Goal: Information Seeking & Learning: Check status

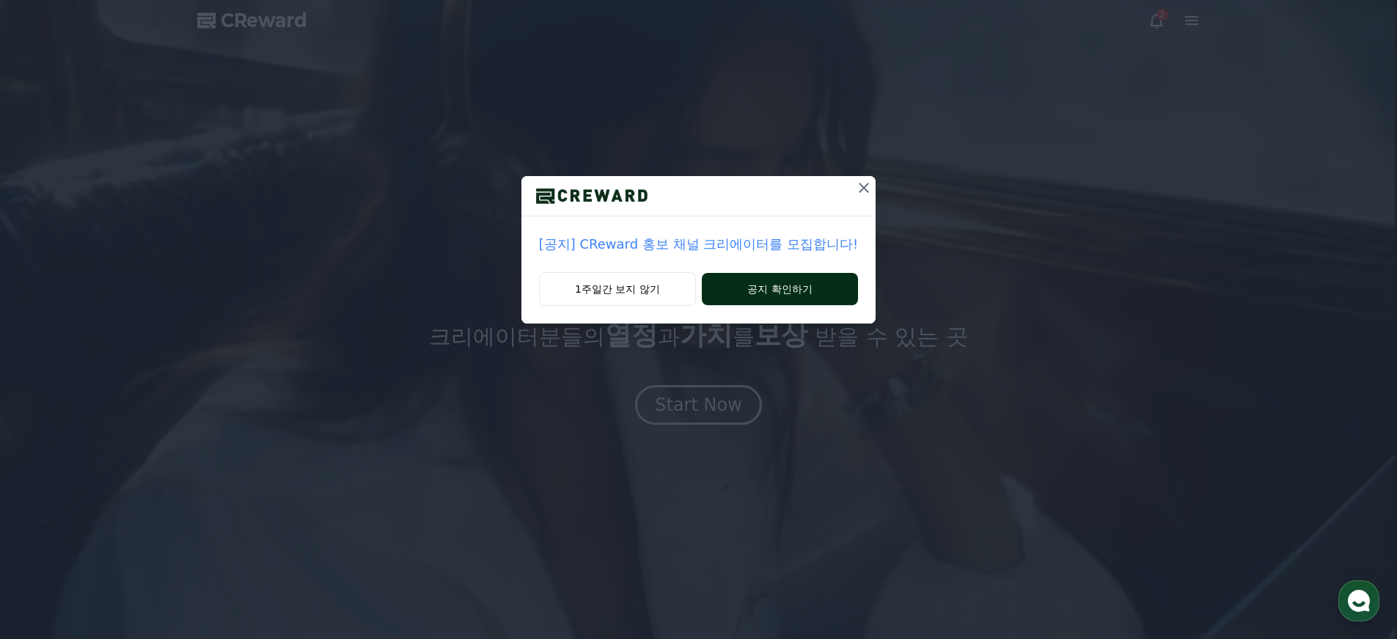
click at [767, 294] on button "공지 확인하기" at bounding box center [780, 289] width 156 height 32
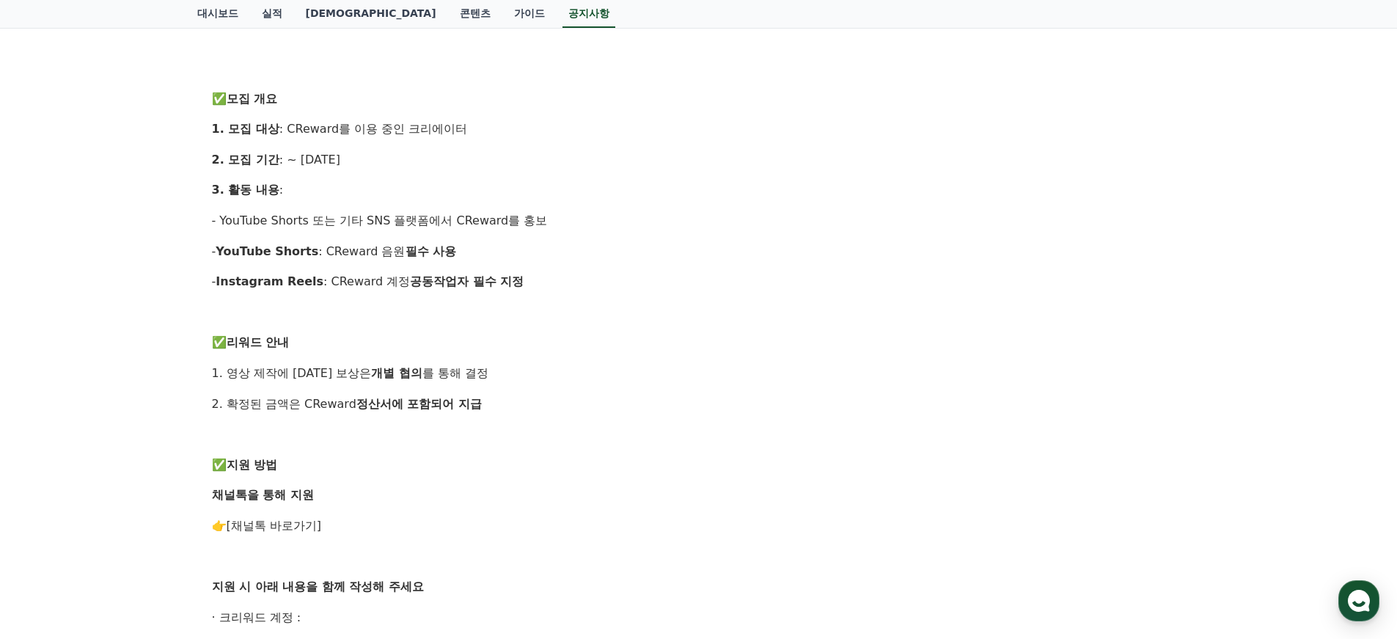
scroll to position [395, 0]
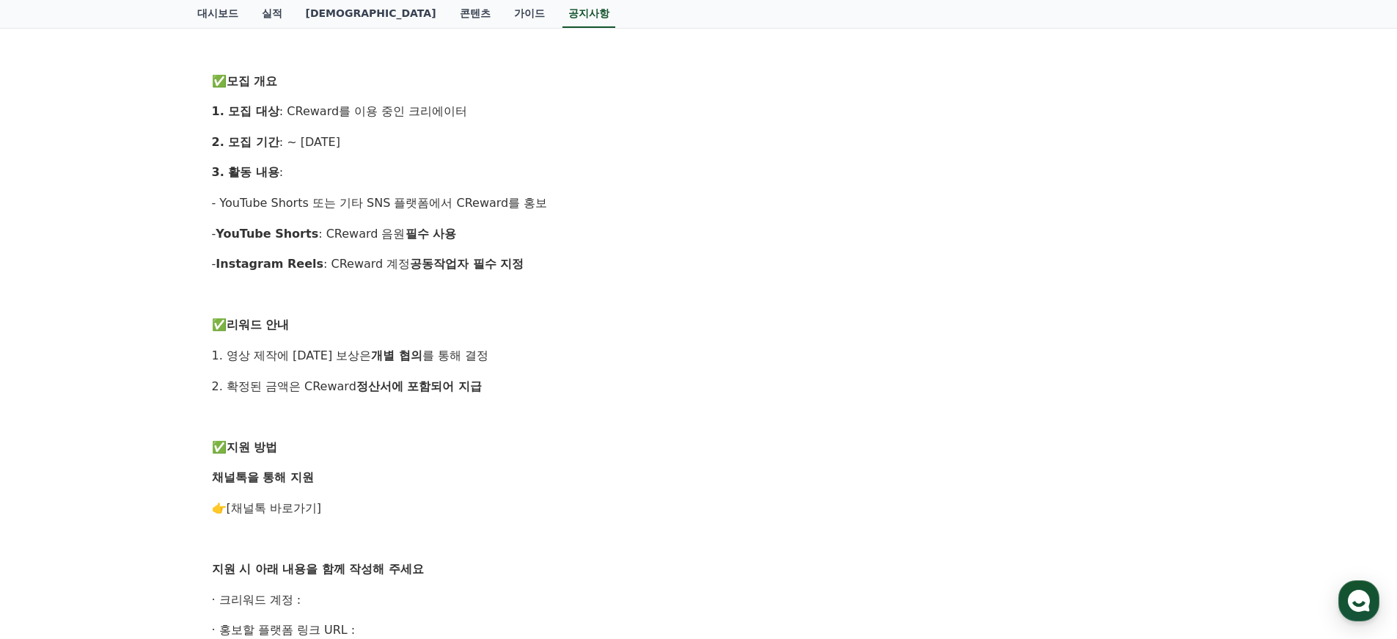
click at [270, 506] on link "[채널톡 바로가기]" at bounding box center [274, 508] width 95 height 14
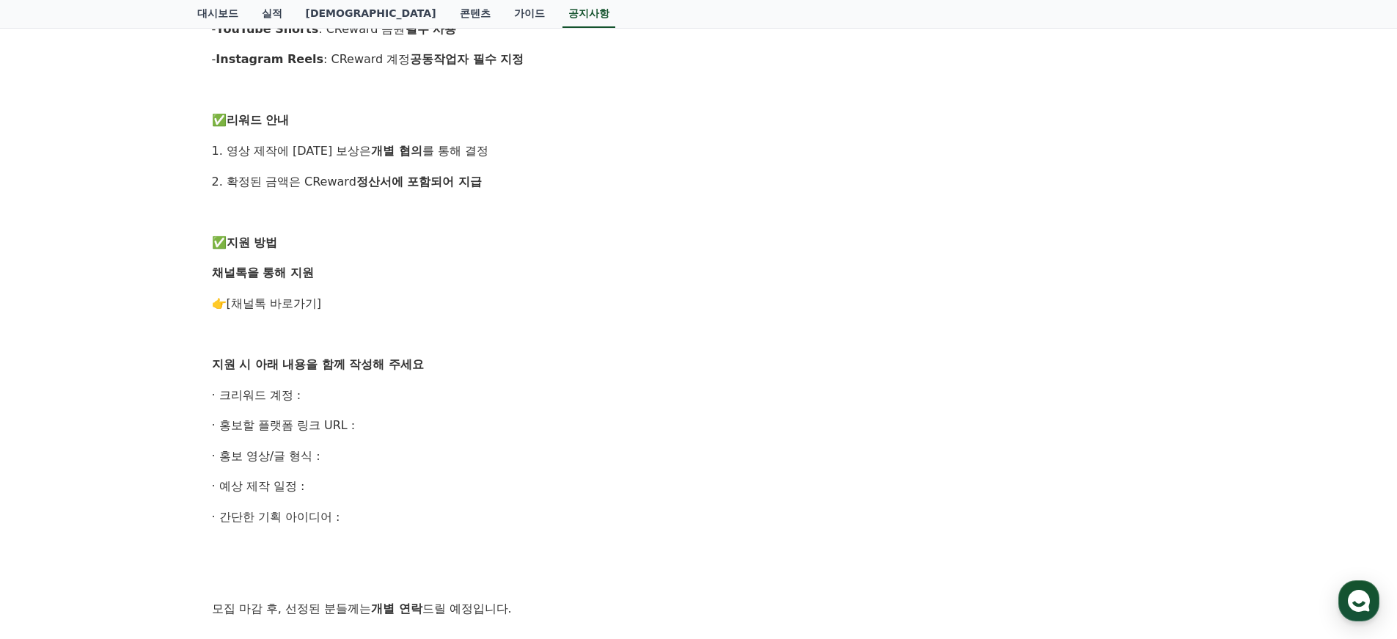
scroll to position [622, 0]
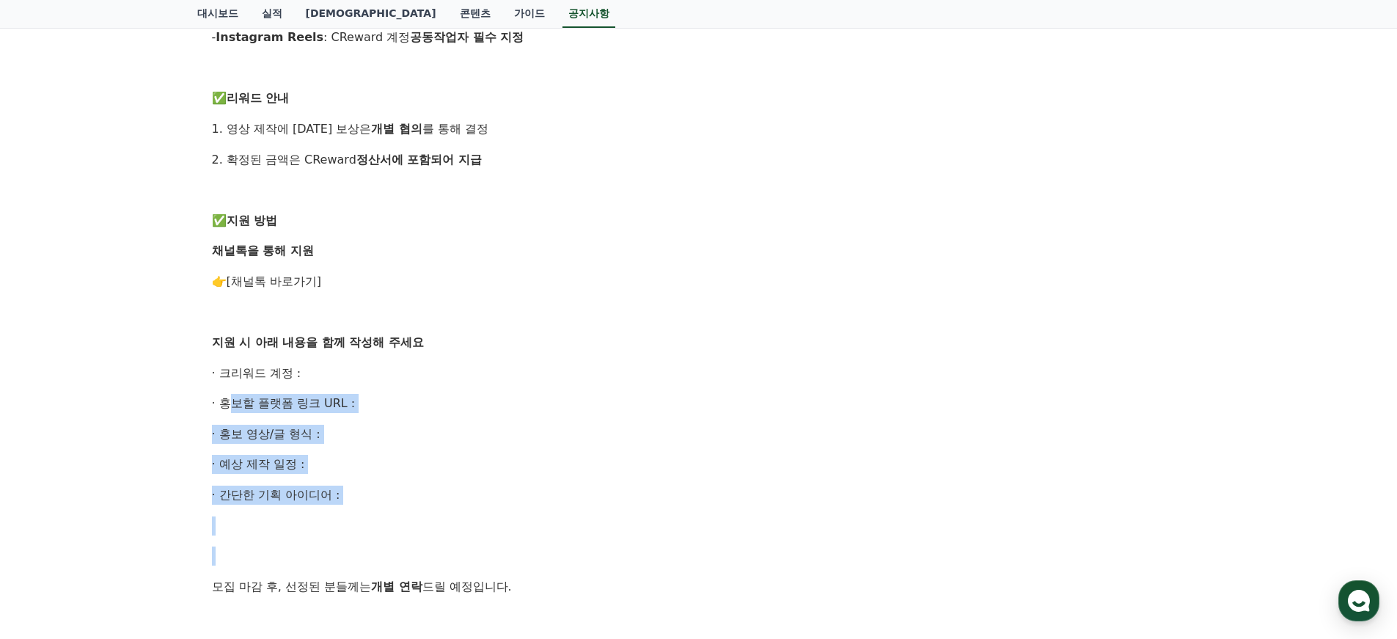
drag, startPoint x: 220, startPoint y: 404, endPoint x: 390, endPoint y: 551, distance: 224.1
click at [390, 551] on div "안녕하세요, CReward 입니다. CReward를 함께 널리 알릴 홍보 채널 크리에이터 를 모집합니다. 관심 있는 분들의 많은 참여 부탁드립…" at bounding box center [699, 175] width 974 height 1026
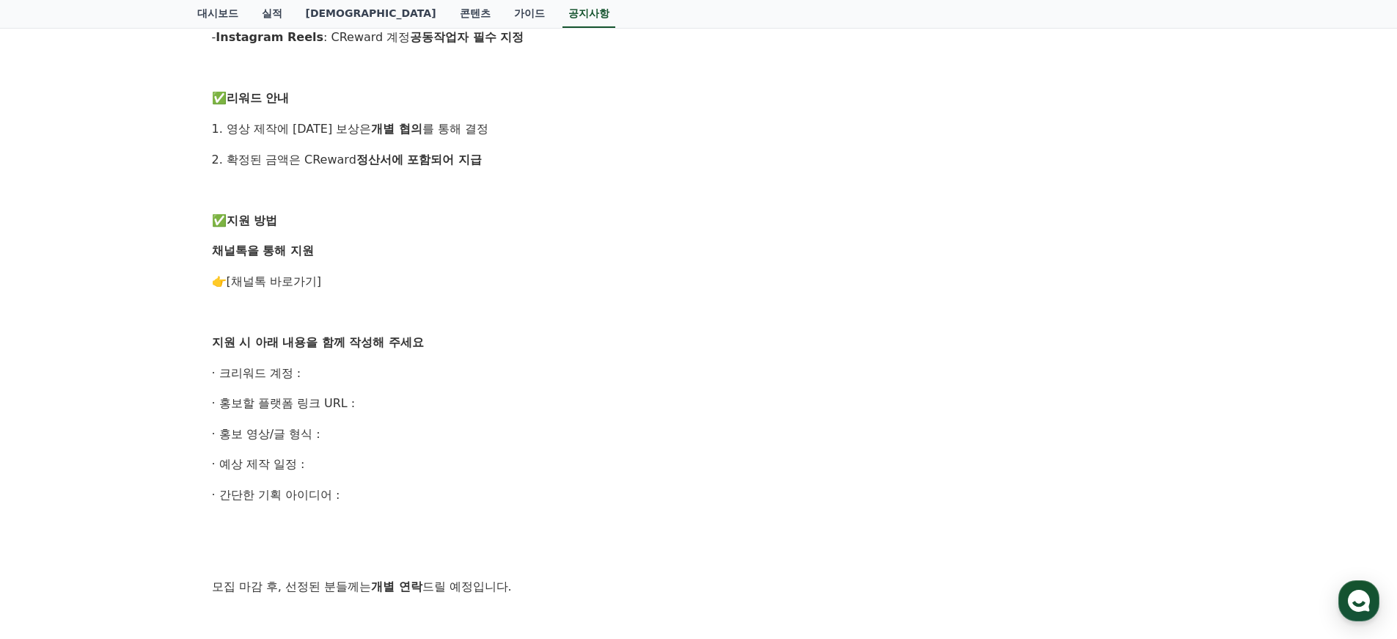
click at [391, 550] on p at bounding box center [699, 555] width 974 height 19
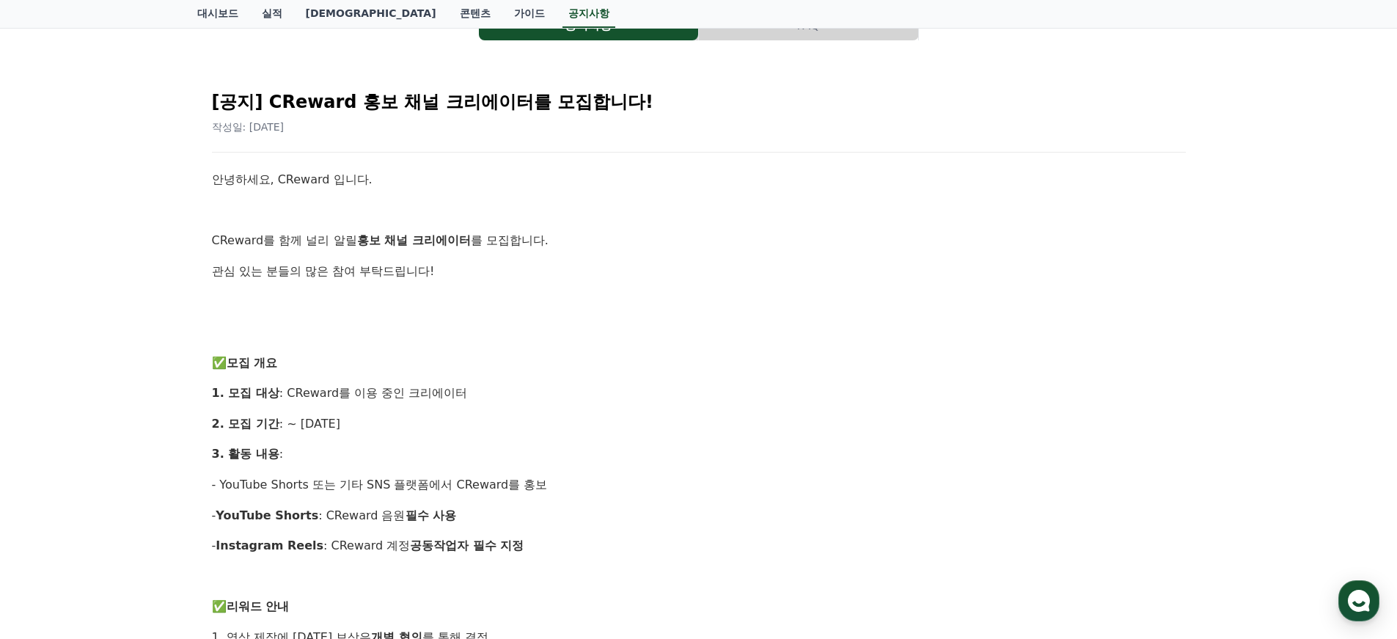
scroll to position [0, 0]
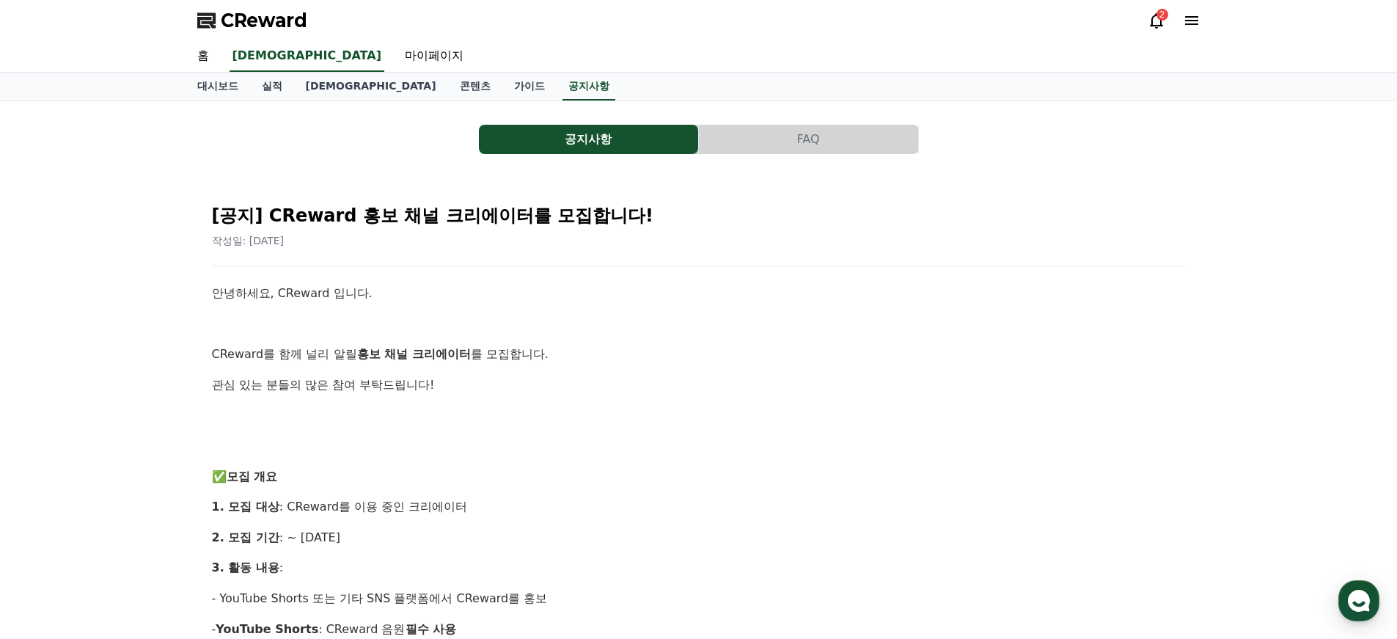
click at [1170, 17] on div "2" at bounding box center [1174, 21] width 53 height 18
click at [1167, 19] on div "2" at bounding box center [1174, 21] width 53 height 18
click at [1160, 21] on icon at bounding box center [1156, 20] width 13 height 15
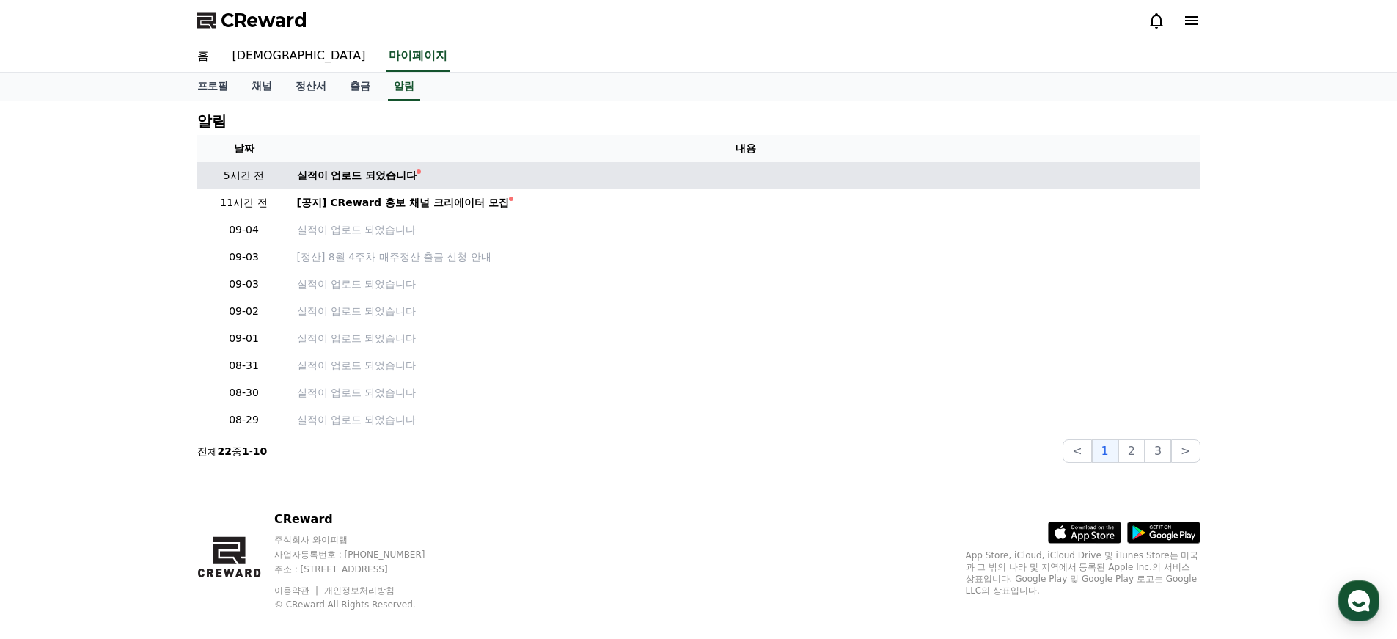
click at [383, 178] on div "실적이 업로드 되었습니다" at bounding box center [357, 175] width 120 height 15
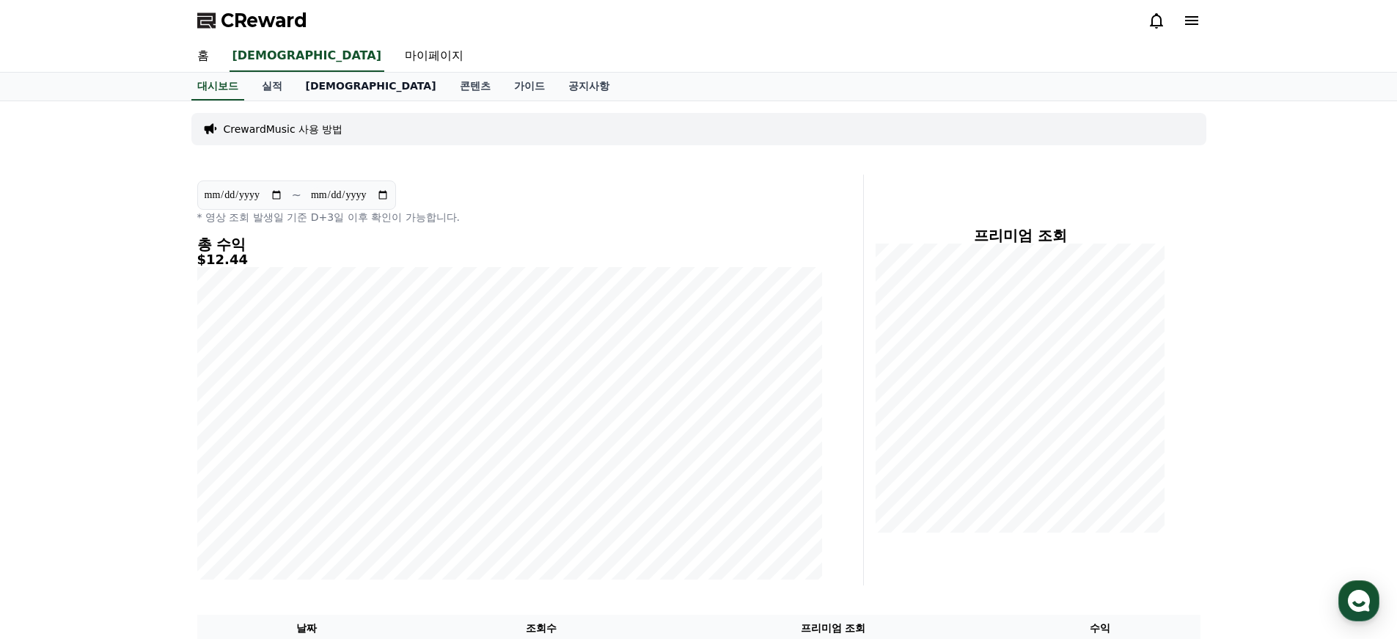
click at [322, 84] on link "[DEMOGRAPHIC_DATA]" at bounding box center [371, 87] width 154 height 28
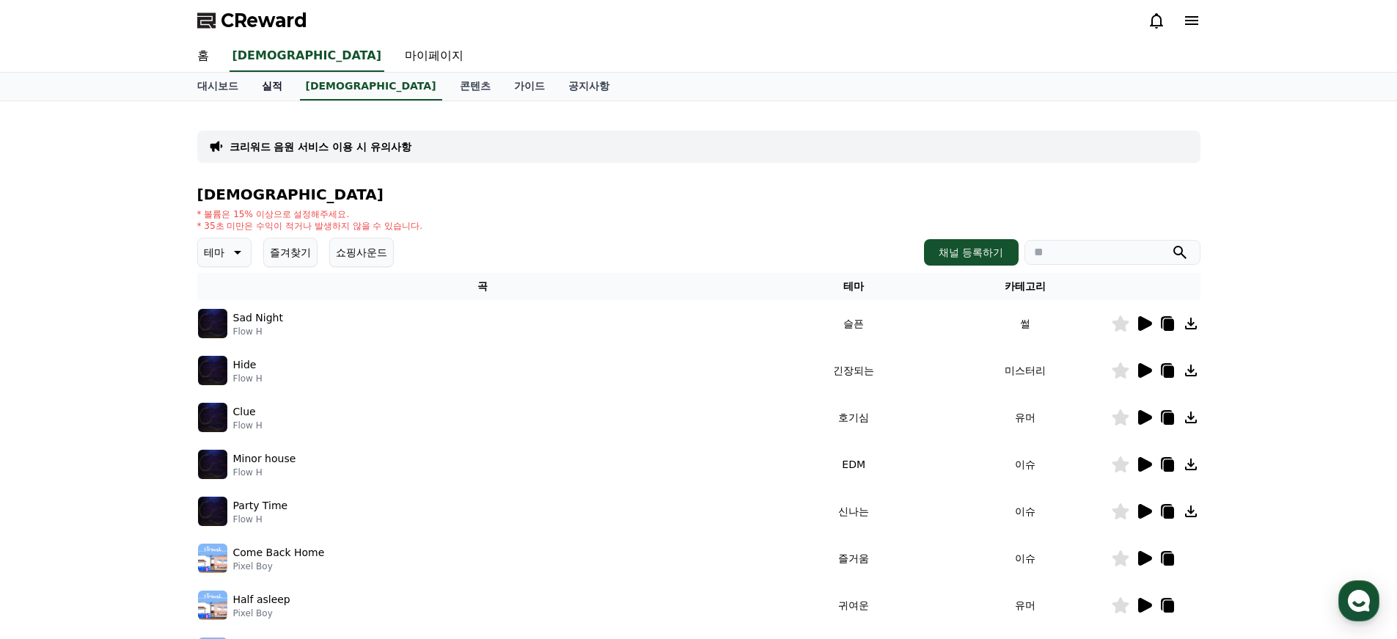
click at [268, 85] on link "실적" at bounding box center [272, 87] width 44 height 28
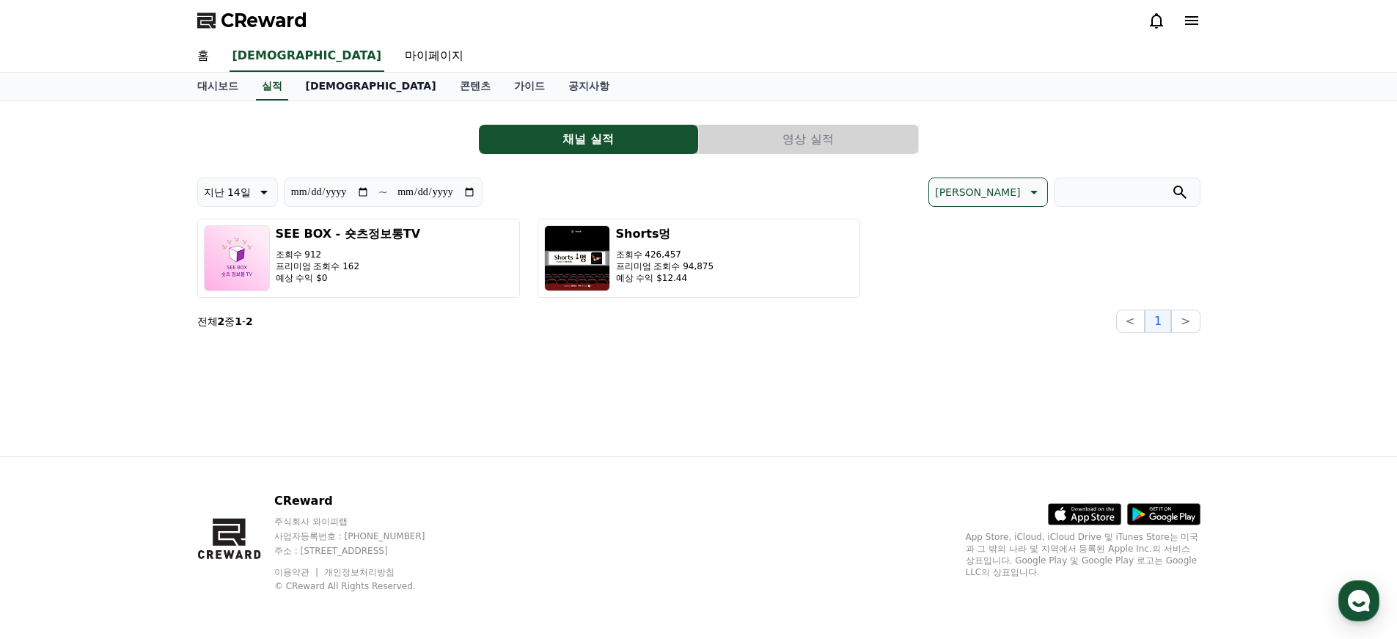
click at [307, 85] on link "[DEMOGRAPHIC_DATA]" at bounding box center [371, 87] width 154 height 28
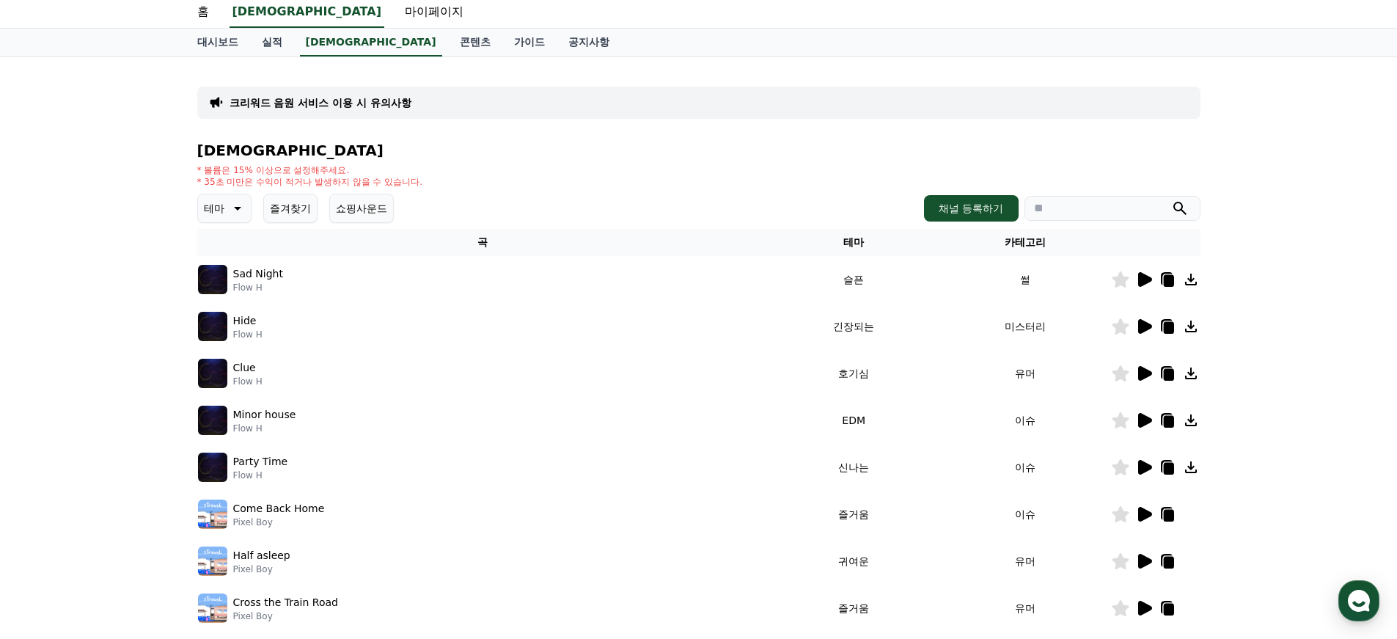
scroll to position [147, 0]
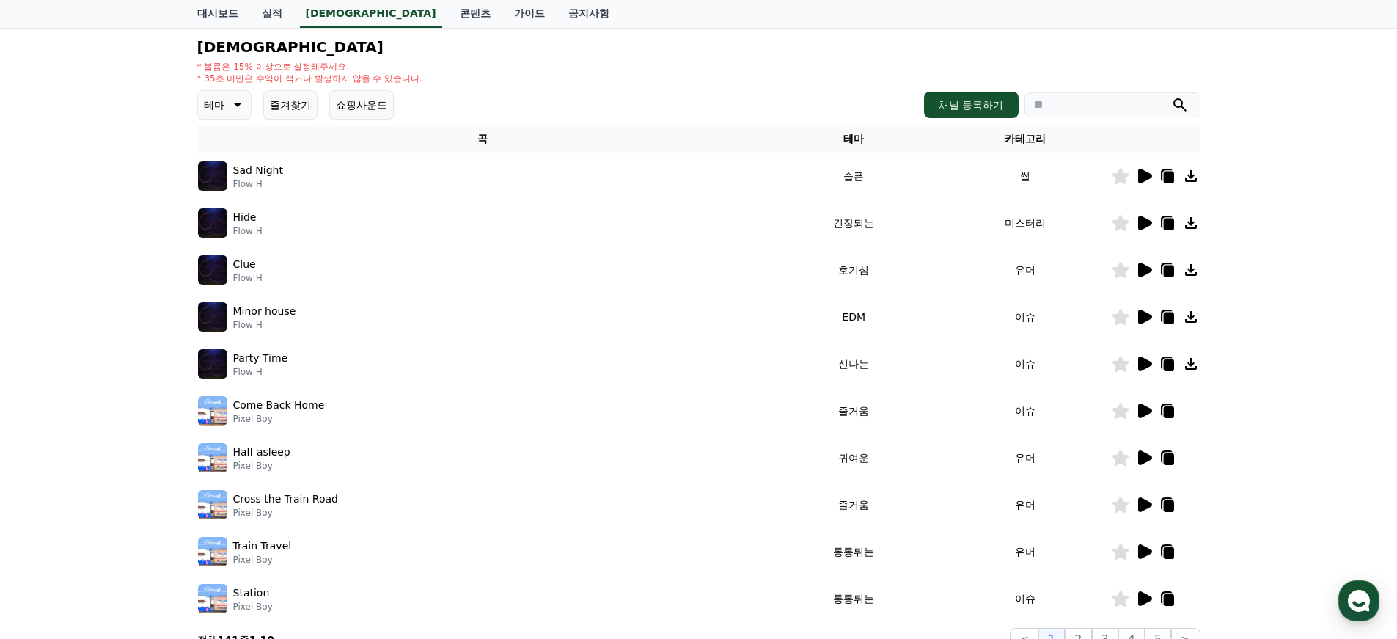
click at [1147, 458] on icon at bounding box center [1145, 457] width 14 height 15
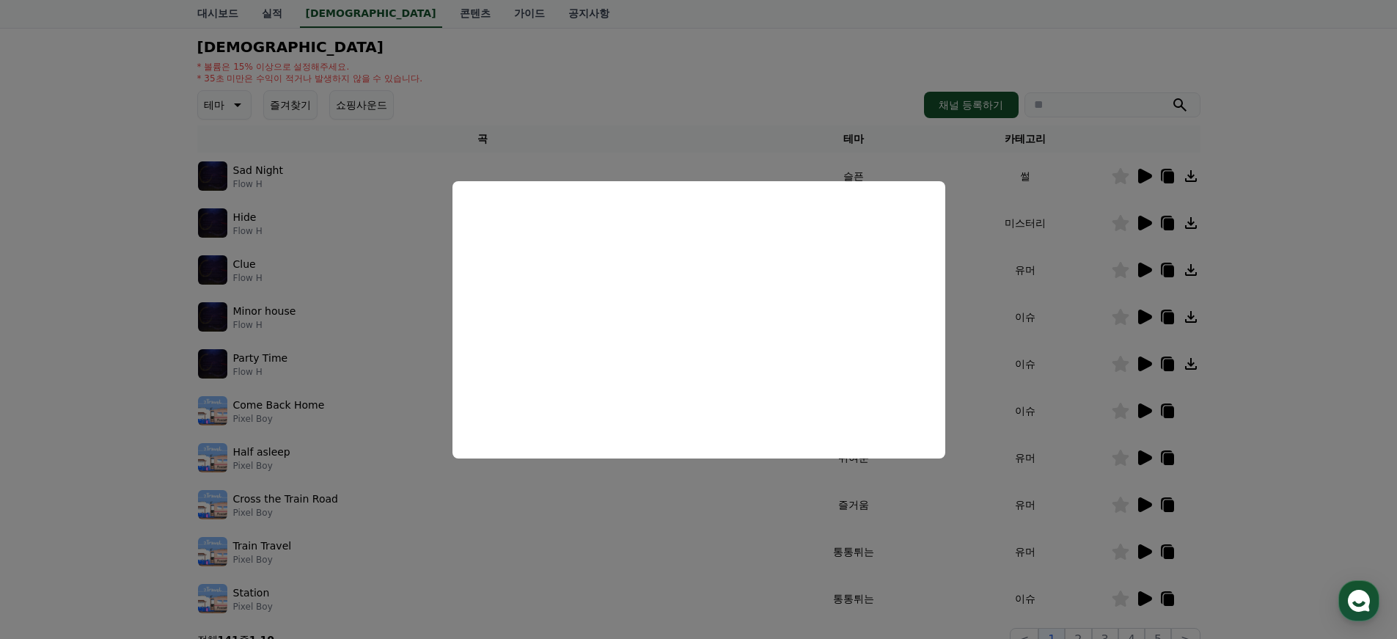
click at [1151, 499] on button "close modal" at bounding box center [698, 319] width 1397 height 639
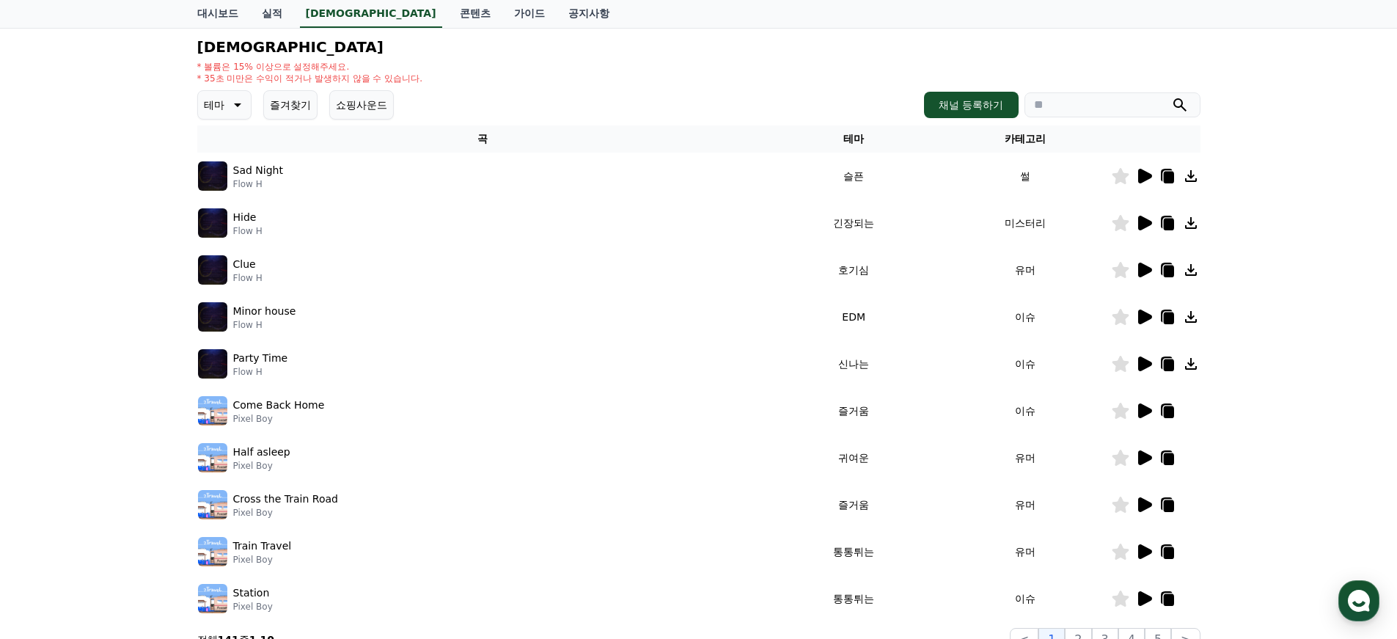
click at [1149, 501] on icon at bounding box center [1145, 505] width 18 height 18
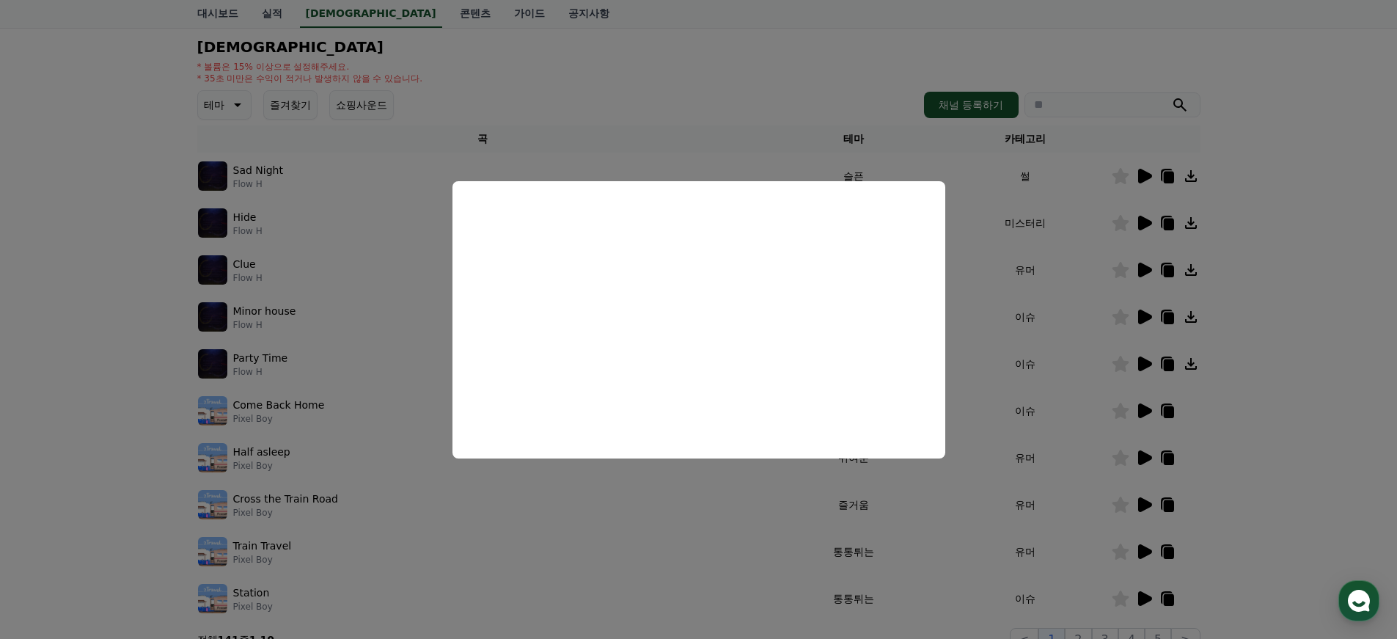
click at [759, 523] on button "close modal" at bounding box center [698, 319] width 1397 height 639
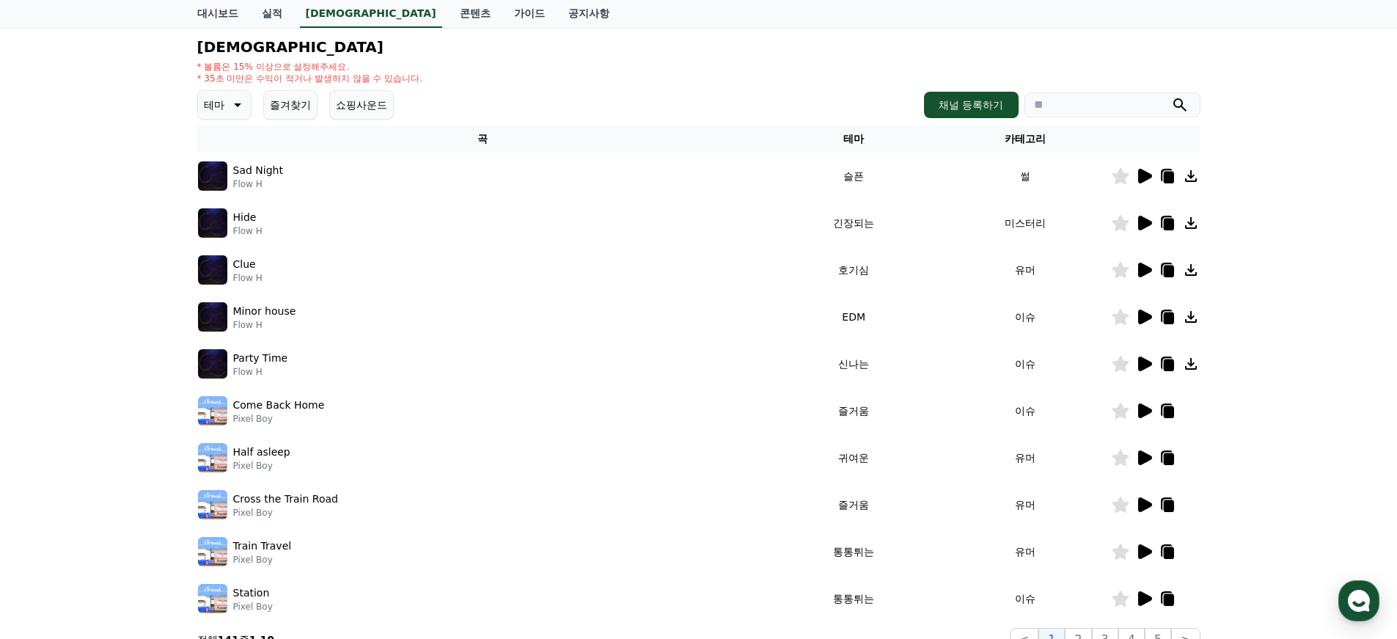
click at [1167, 505] on icon at bounding box center [1168, 506] width 10 height 12
